Goal: Task Accomplishment & Management: Use online tool/utility

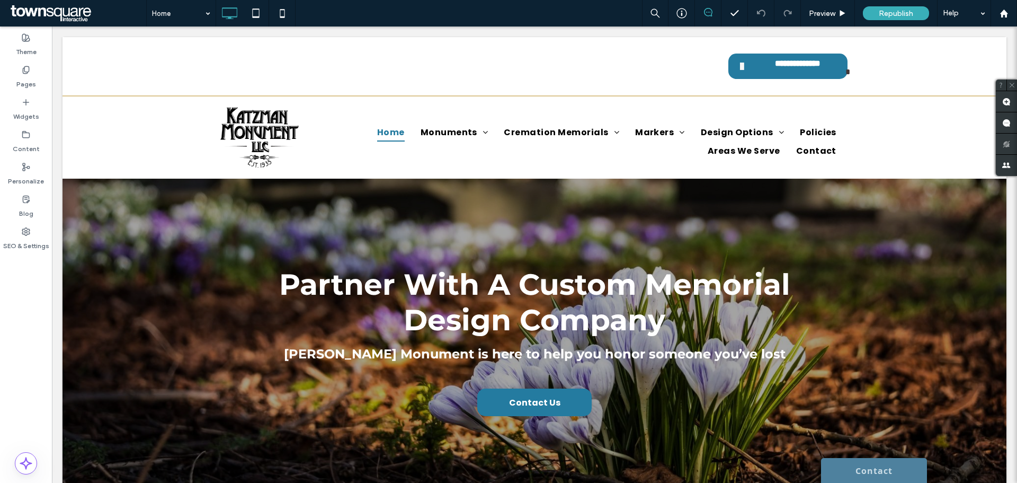
click at [536, 22] on div "Home Preview Republish Help" at bounding box center [581, 13] width 871 height 26
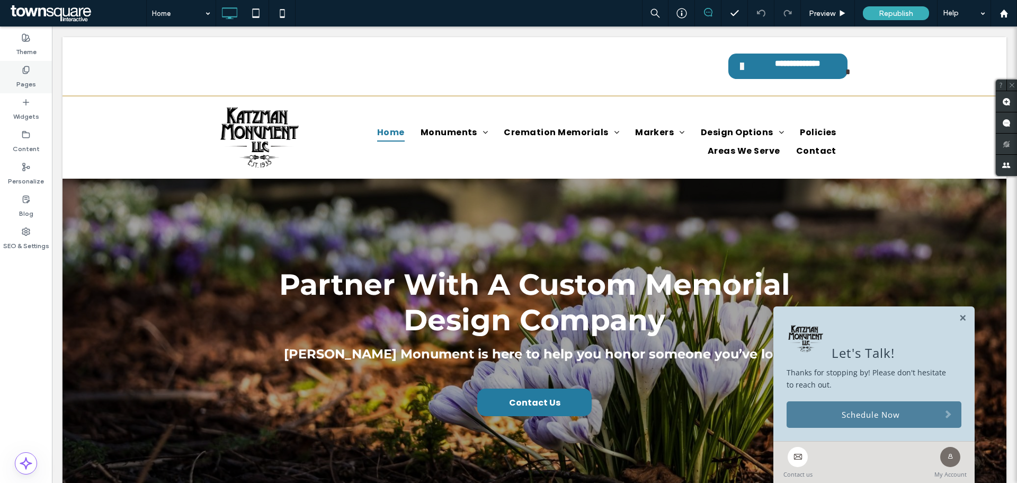
click at [35, 77] on label "Pages" at bounding box center [26, 81] width 20 height 15
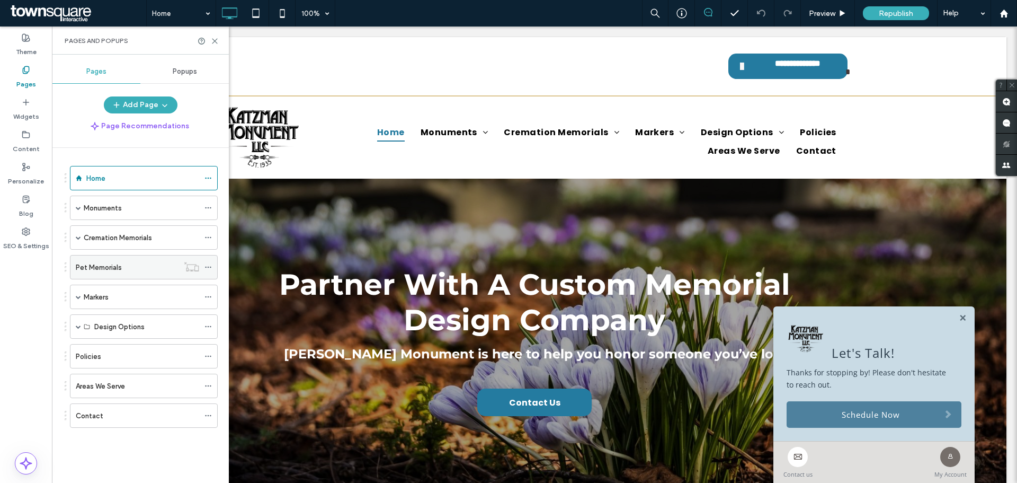
click at [209, 265] on icon at bounding box center [207, 266] width 7 height 7
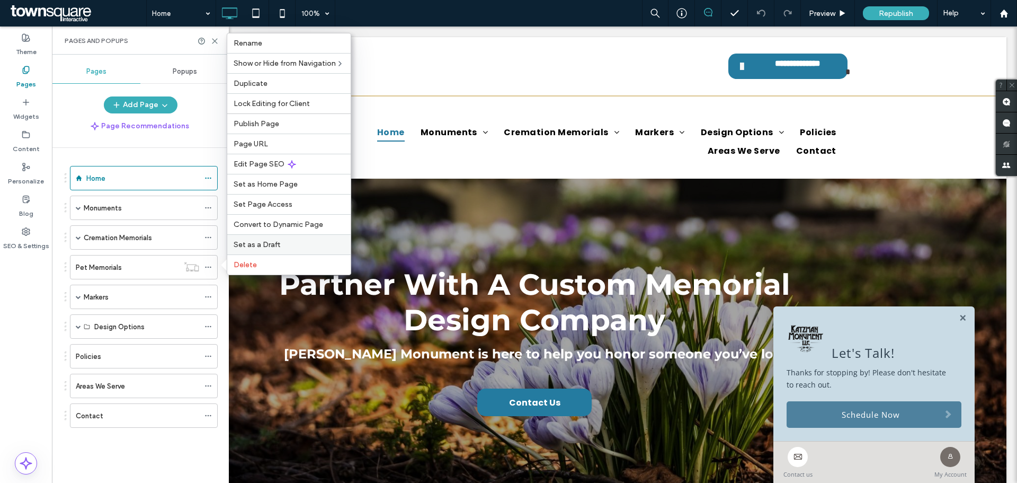
click at [304, 246] on label "Set as a Draft" at bounding box center [289, 244] width 111 height 9
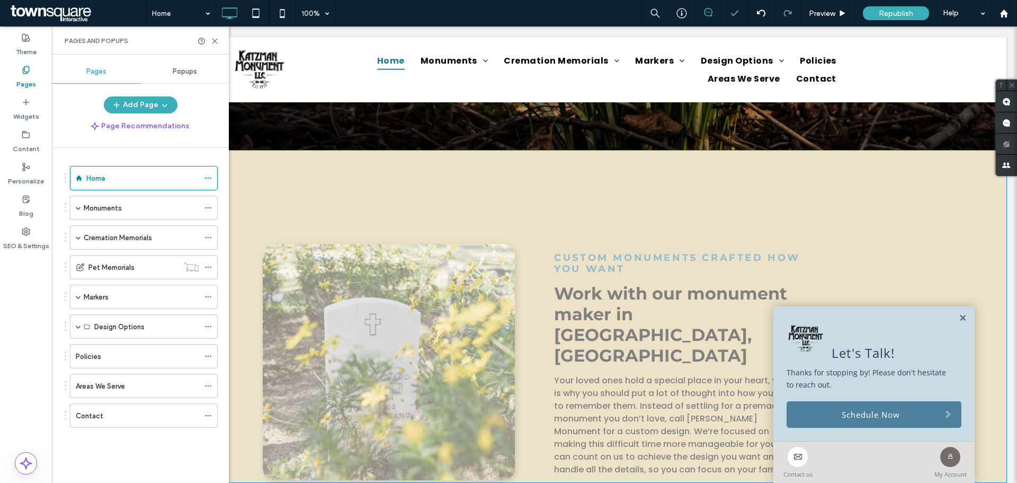
scroll to position [371, 0]
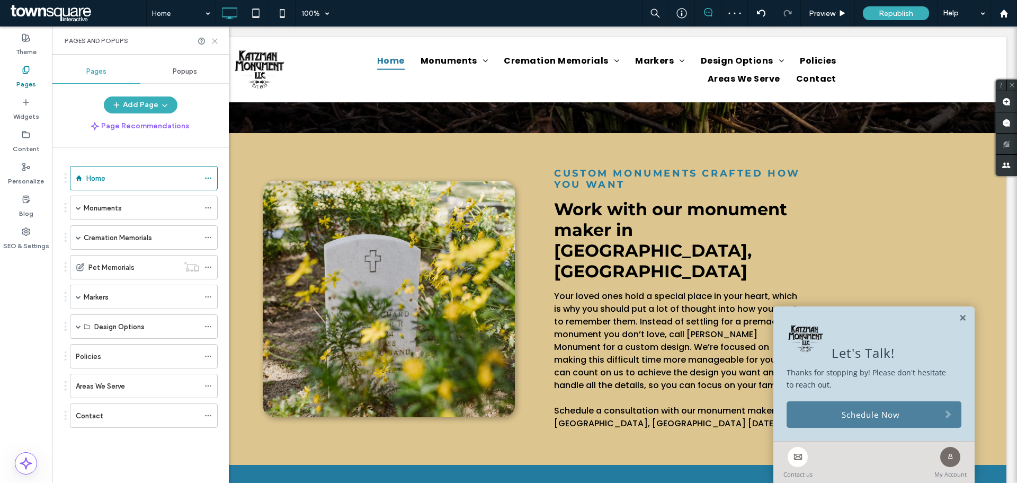
click at [218, 42] on div "Pages and Popups" at bounding box center [140, 40] width 177 height 28
click at [216, 42] on use at bounding box center [214, 41] width 5 height 5
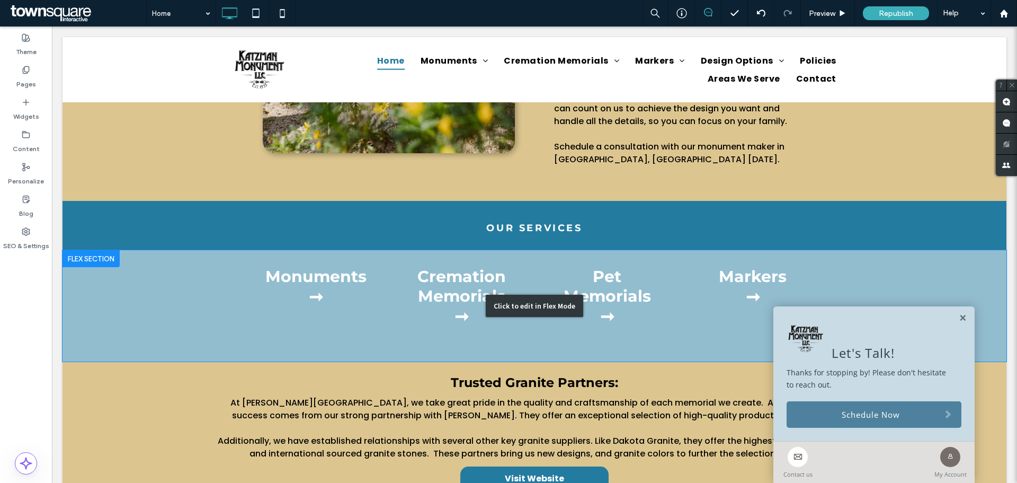
scroll to position [636, 0]
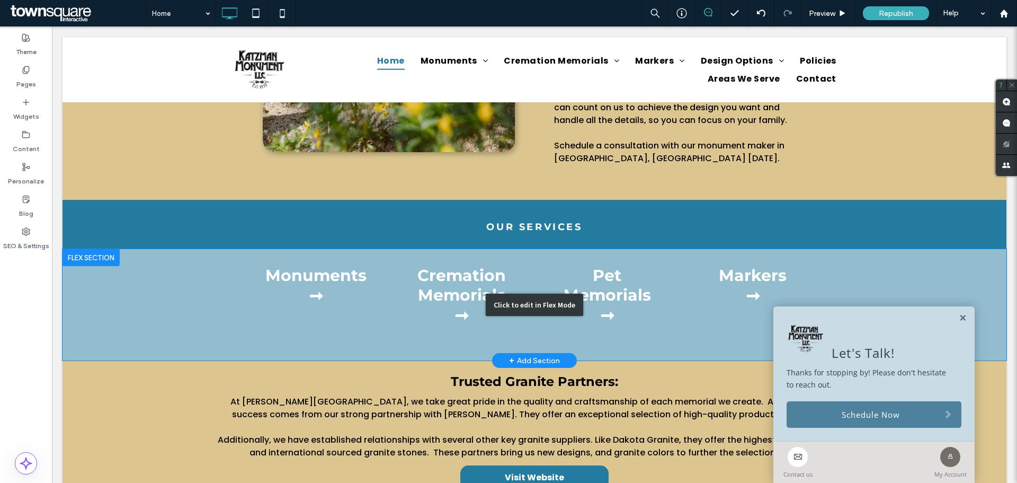
click at [597, 268] on div "Click to edit in Flex Mode" at bounding box center [535, 304] width 944 height 111
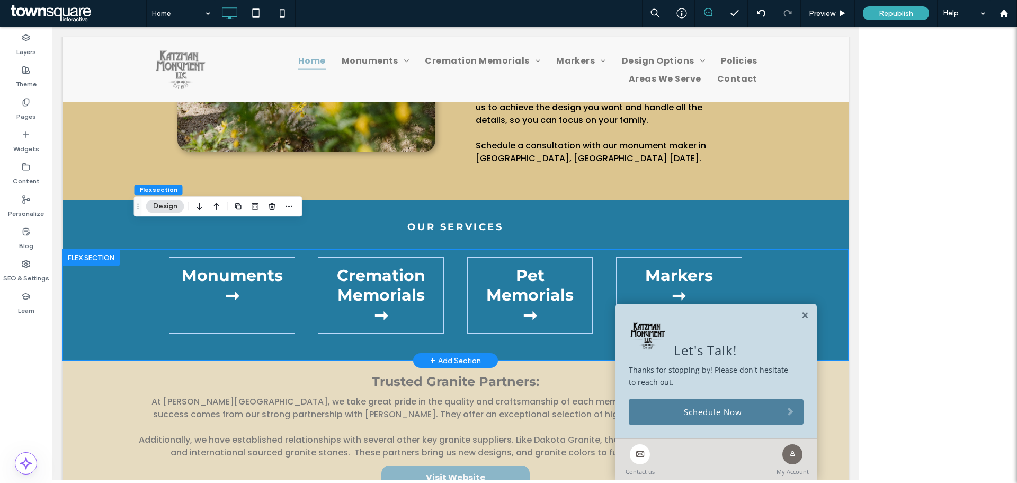
scroll to position [617, 0]
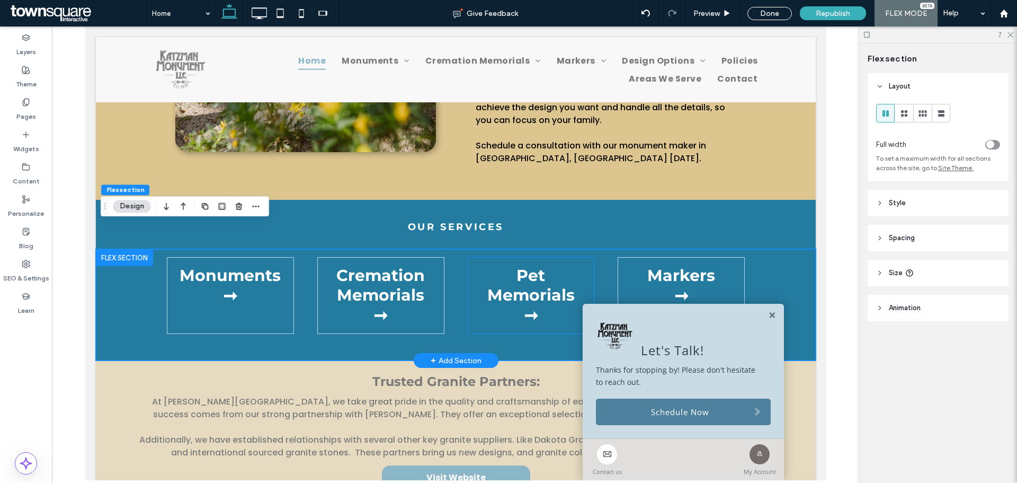
click at [569, 306] on div "Pet Memorials ➞" at bounding box center [530, 295] width 127 height 77
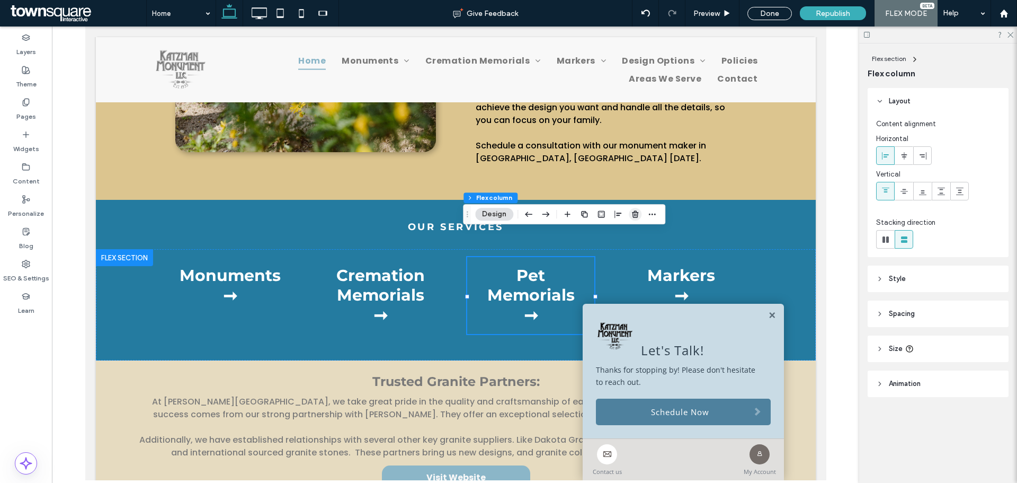
click at [632, 212] on icon "button" at bounding box center [635, 214] width 8 height 8
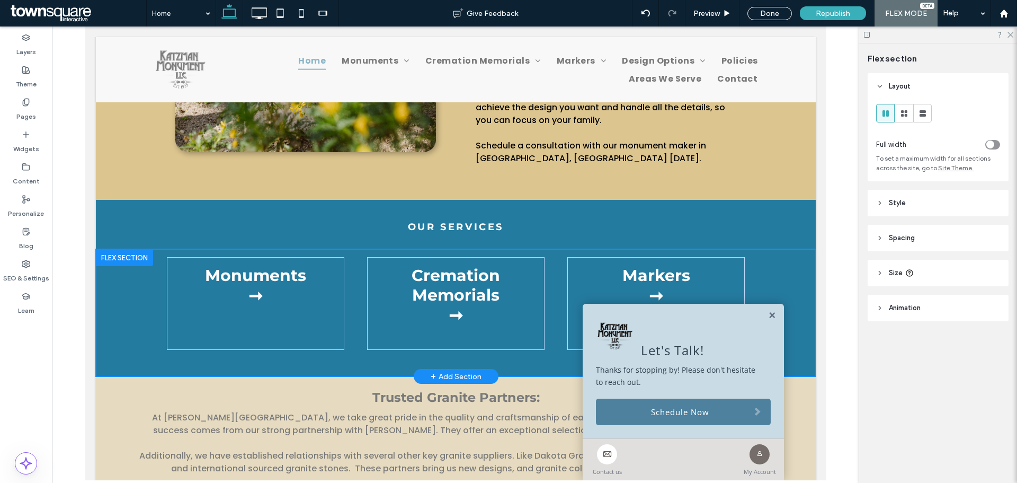
type input "***"
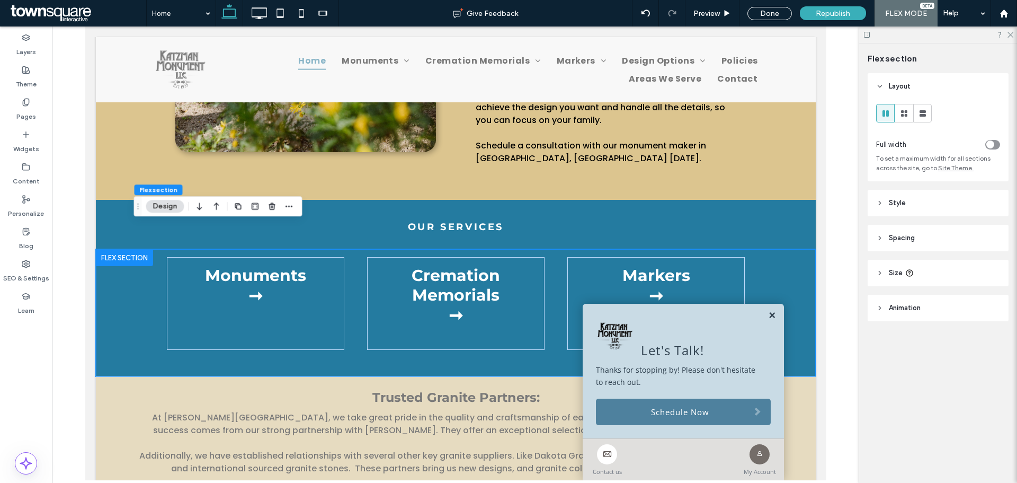
click at [768, 317] on link at bounding box center [772, 315] width 8 height 9
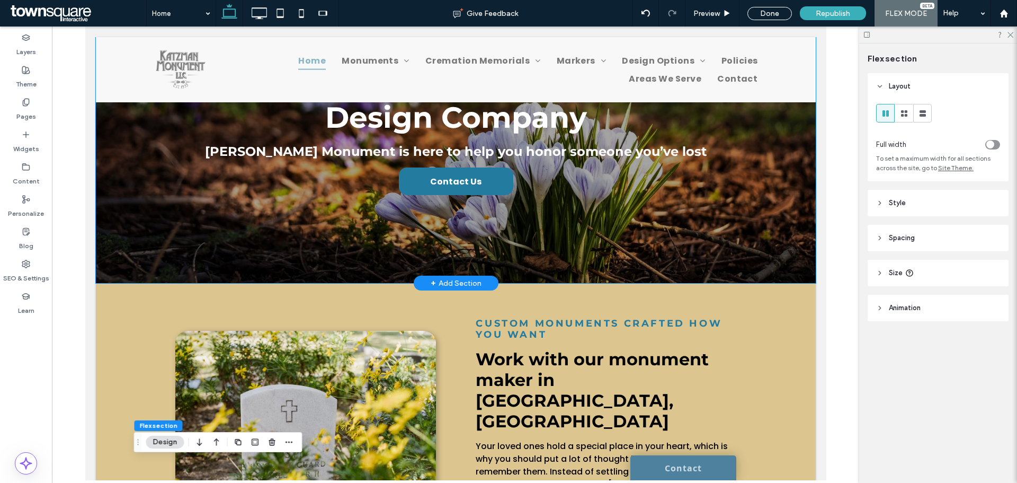
scroll to position [0, 0]
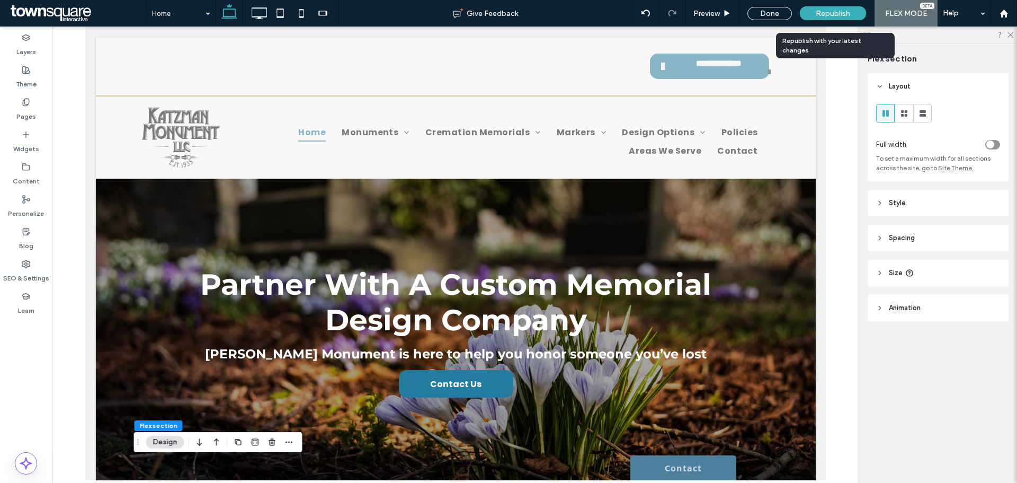
click at [845, 9] on span "Republish" at bounding box center [833, 13] width 34 height 9
